Goal: Task Accomplishment & Management: Use online tool/utility

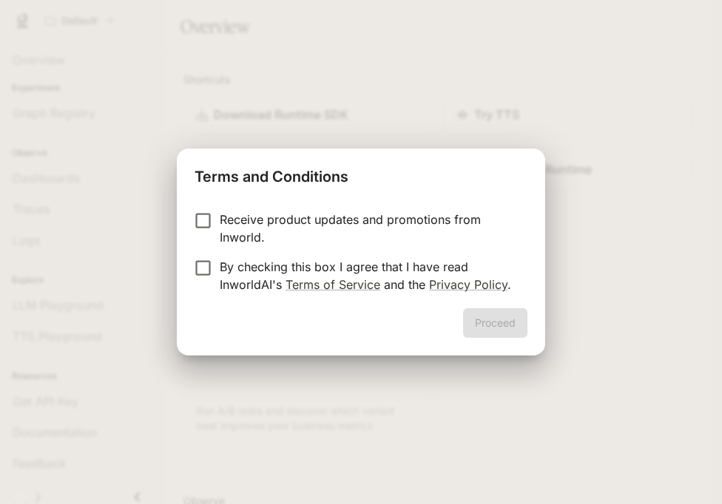
click at [377, 264] on p "By checking this box I agree that I have read InworldAI's Terms of Service and …" at bounding box center [368, 276] width 296 height 36
click at [482, 324] on button "Proceed" at bounding box center [495, 323] width 64 height 30
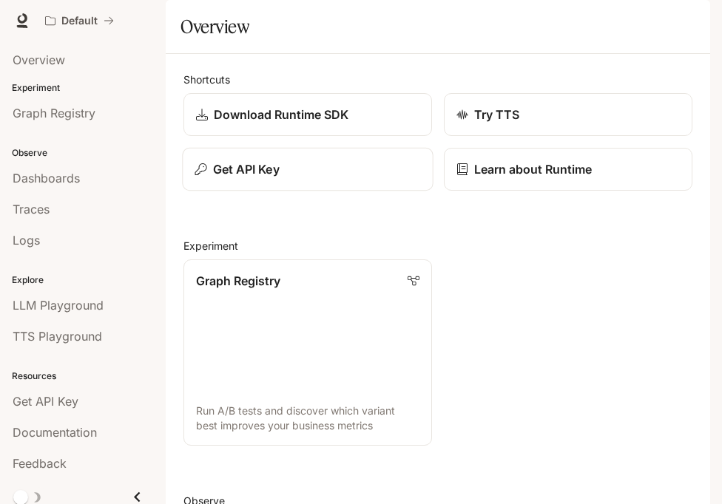
click at [378, 192] on button "Get API Key" at bounding box center [307, 170] width 251 height 44
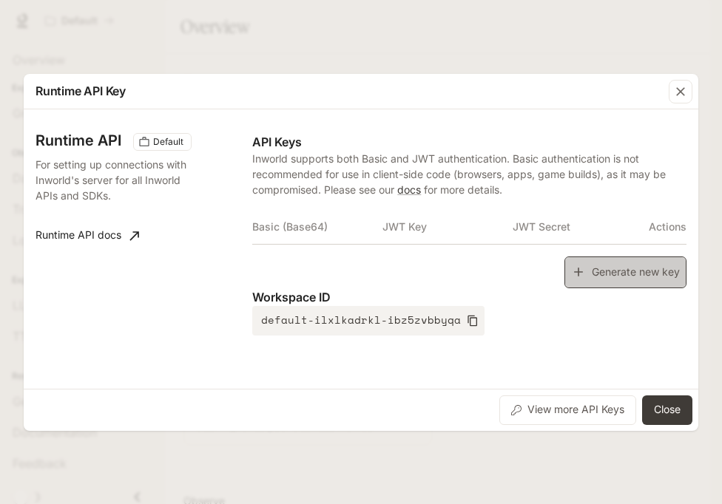
click at [594, 269] on button "Generate new key" at bounding box center [625, 273] width 122 height 32
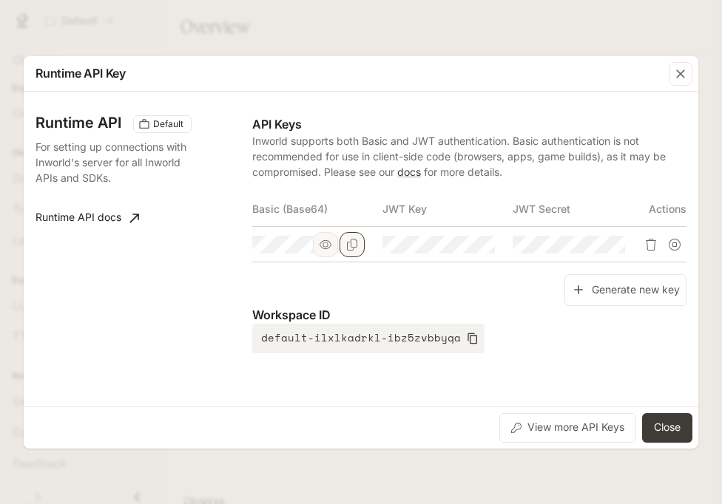
click at [353, 248] on icon "Copy Basic (Base64)" at bounding box center [352, 245] width 12 height 12
click at [677, 427] on button "Close" at bounding box center [667, 428] width 50 height 30
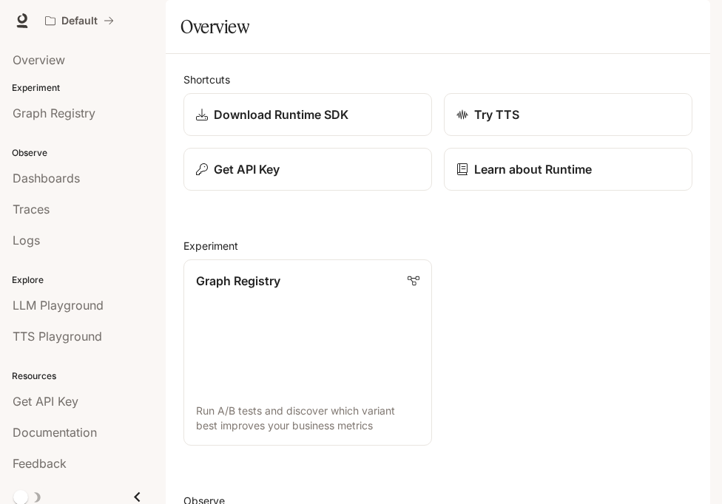
click at [684, 17] on icon "button" at bounding box center [689, 21] width 12 height 12
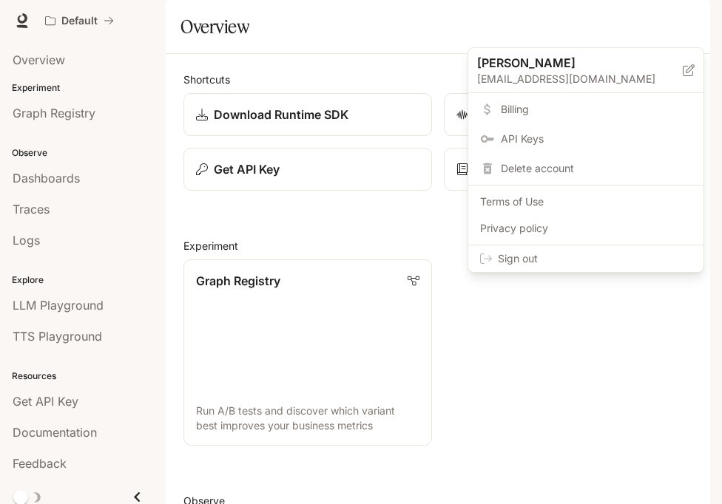
click at [624, 262] on span "Sign out" at bounding box center [595, 258] width 194 height 15
